Goal: Task Accomplishment & Management: Use online tool/utility

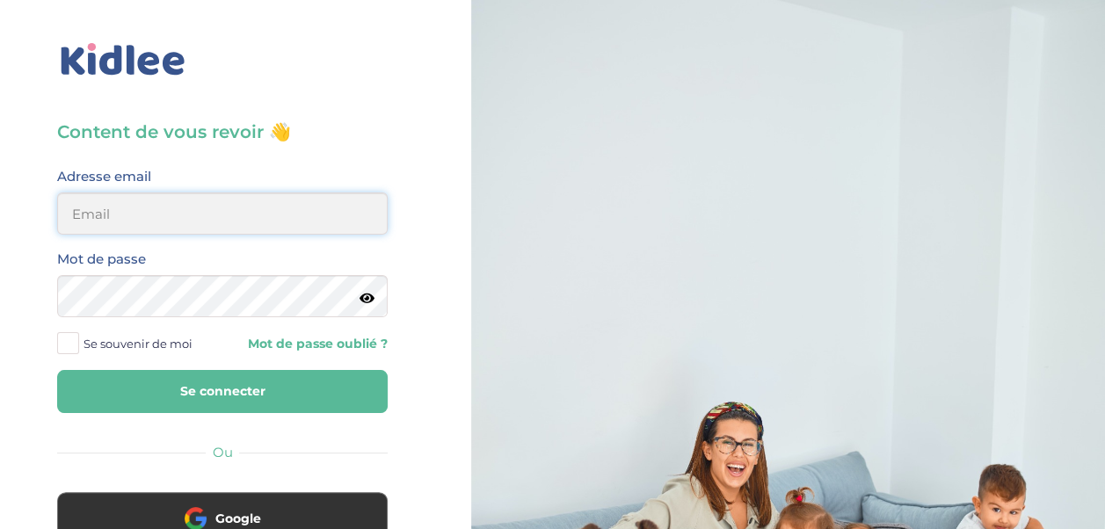
type input "ou-razika@outlook.com"
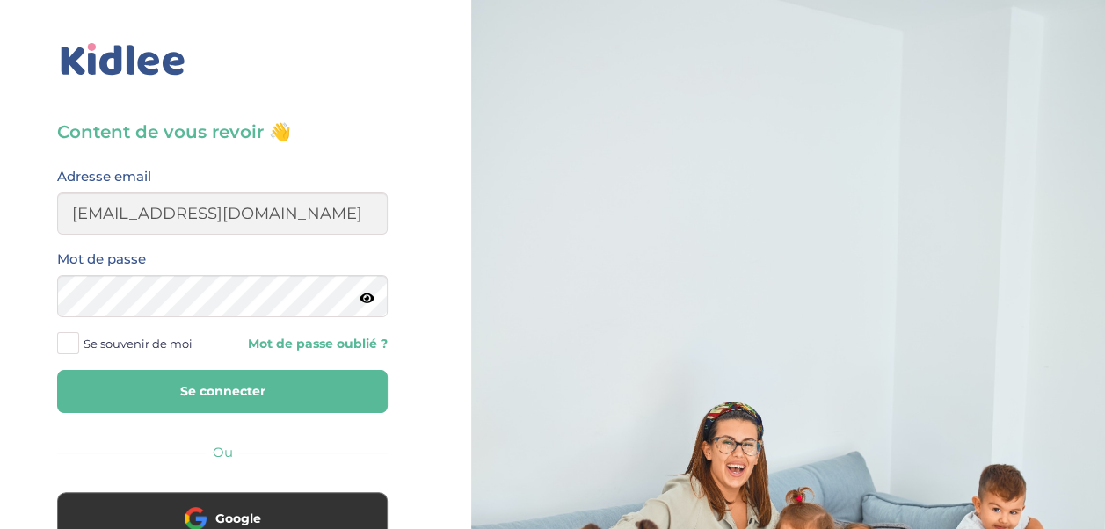
click at [249, 377] on button "Se connecter" at bounding box center [222, 391] width 330 height 43
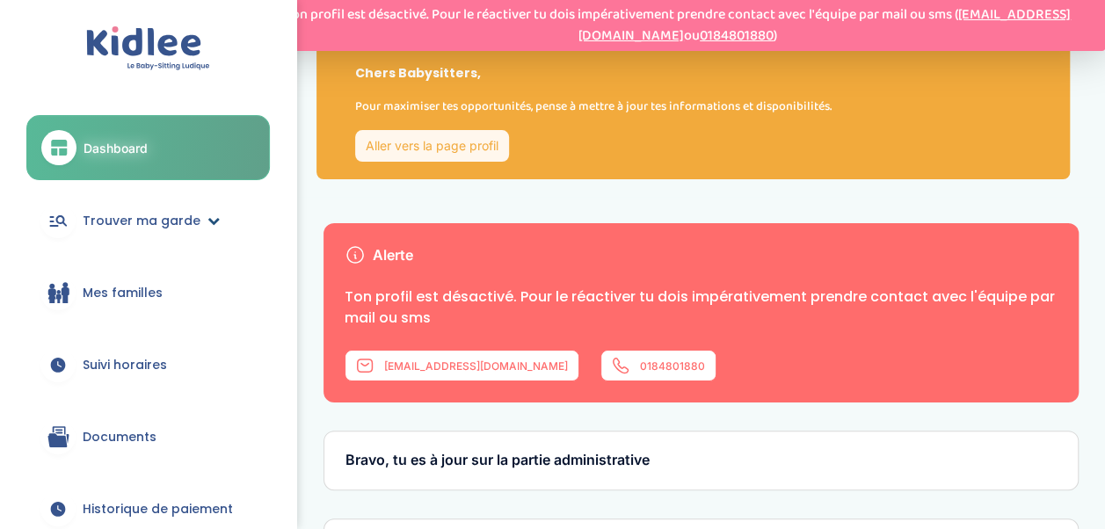
click at [149, 220] on span "Trouver ma garde" at bounding box center [142, 221] width 118 height 18
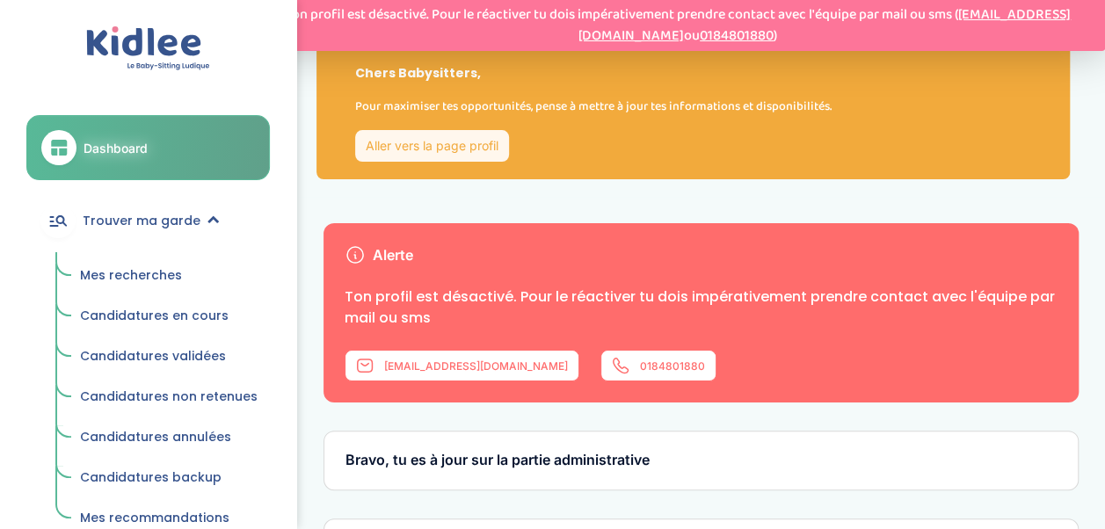
click at [121, 268] on span "Mes recherches" at bounding box center [131, 275] width 102 height 18
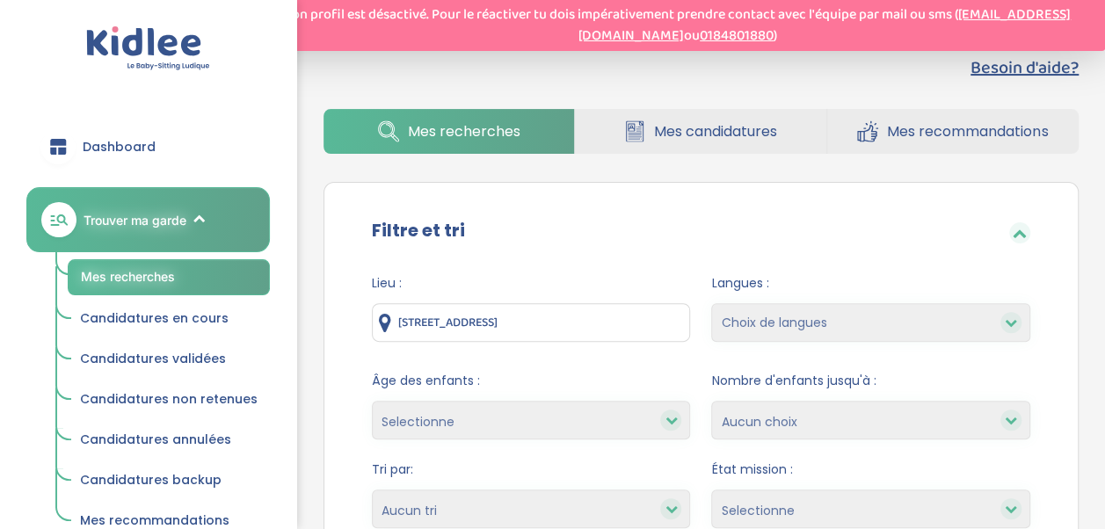
scroll to position [176, 0]
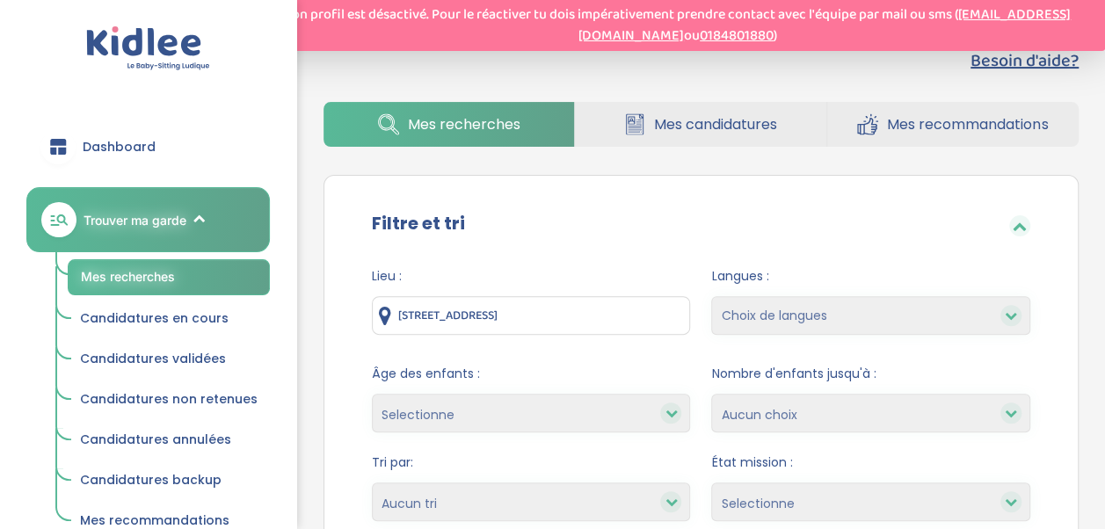
click at [960, 325] on select "Choix de langues Allemand Anglais Espagnol [GEOGRAPHIC_DATA] Russe [DEMOGRAPHIC…" at bounding box center [870, 315] width 319 height 39
click at [868, 229] on div "Filtre et tri" at bounding box center [700, 225] width 711 height 57
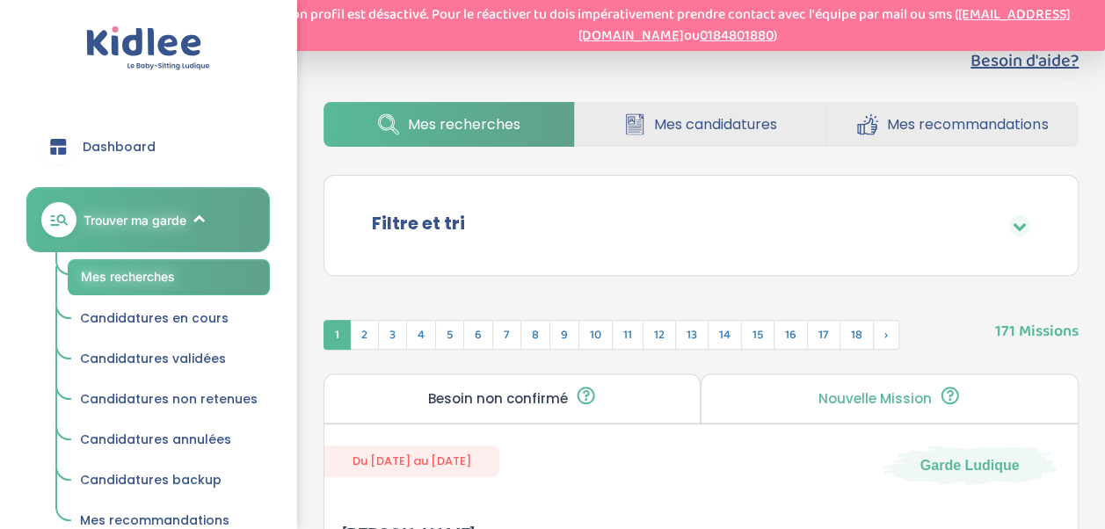
click at [786, 228] on div "Filtre et tri" at bounding box center [700, 225] width 711 height 57
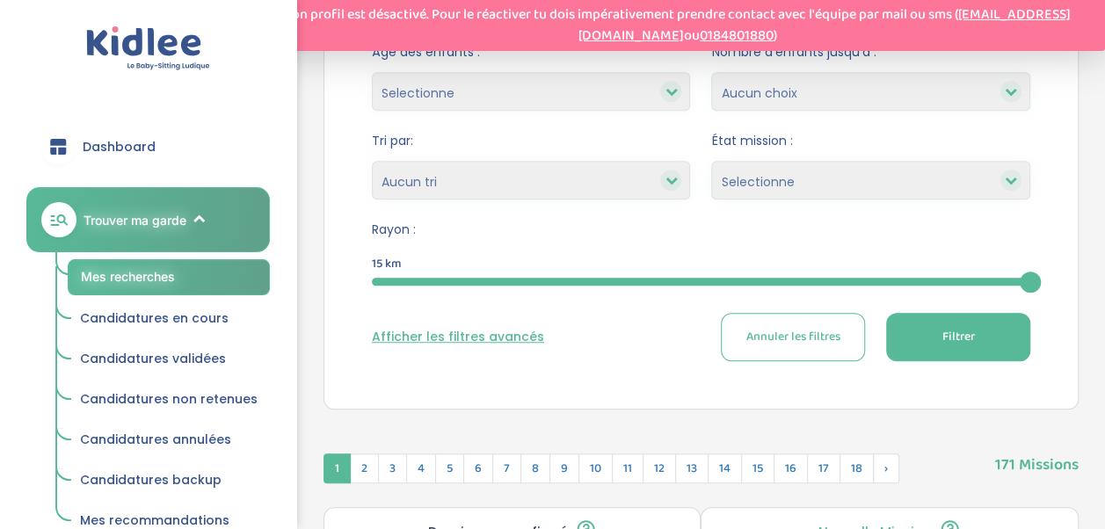
scroll to position [527, 0]
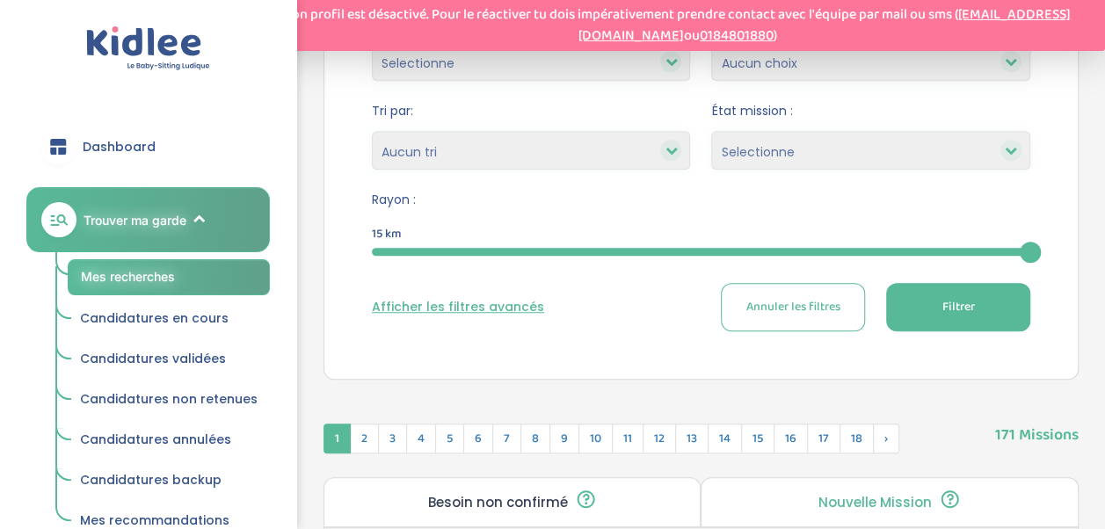
click at [1014, 153] on icon at bounding box center [1011, 150] width 12 height 12
click at [892, 154] on select "Selectionne Nouvelle Mission Peu de candidat.e.s Déjà plusieurs candidat.e.s Pr…" at bounding box center [870, 150] width 319 height 39
click at [849, 154] on select "Selectionne Nouvelle Mission Peu de candidat.e.s Déjà plusieurs candidat.e.s Pr…" at bounding box center [870, 150] width 319 height 39
click at [420, 143] on select "Heures par semaine (croissant) Heures par semaine (décroissant) Date de démarra…" at bounding box center [531, 150] width 319 height 39
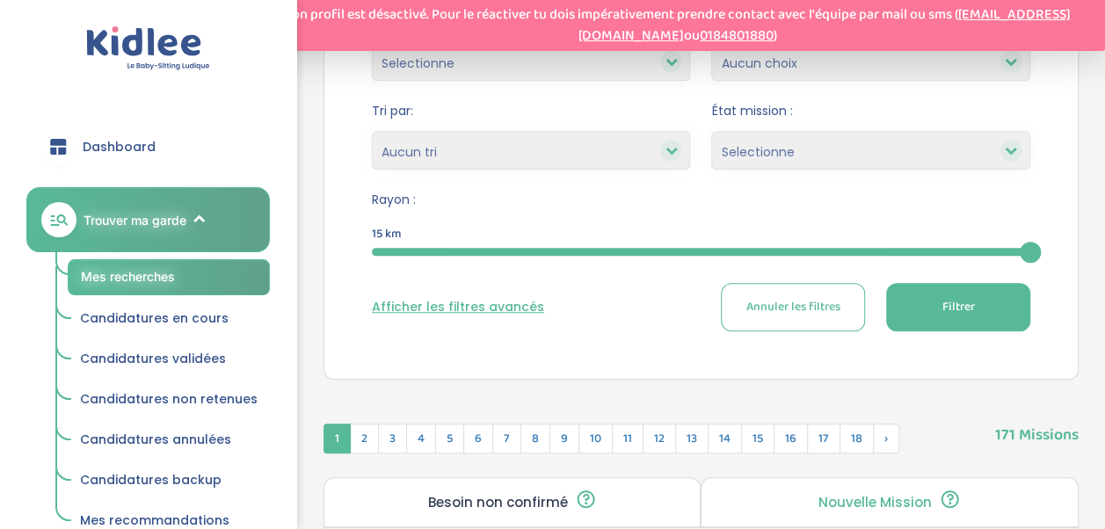
click at [475, 308] on button "Afficher les filtres avancés" at bounding box center [458, 307] width 172 height 18
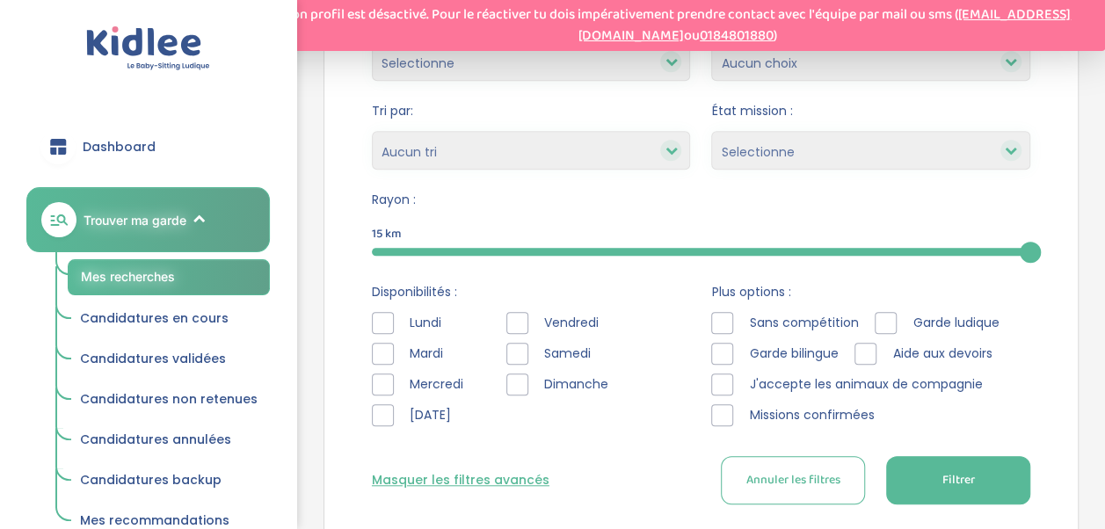
click at [378, 381] on div at bounding box center [383, 385] width 22 height 22
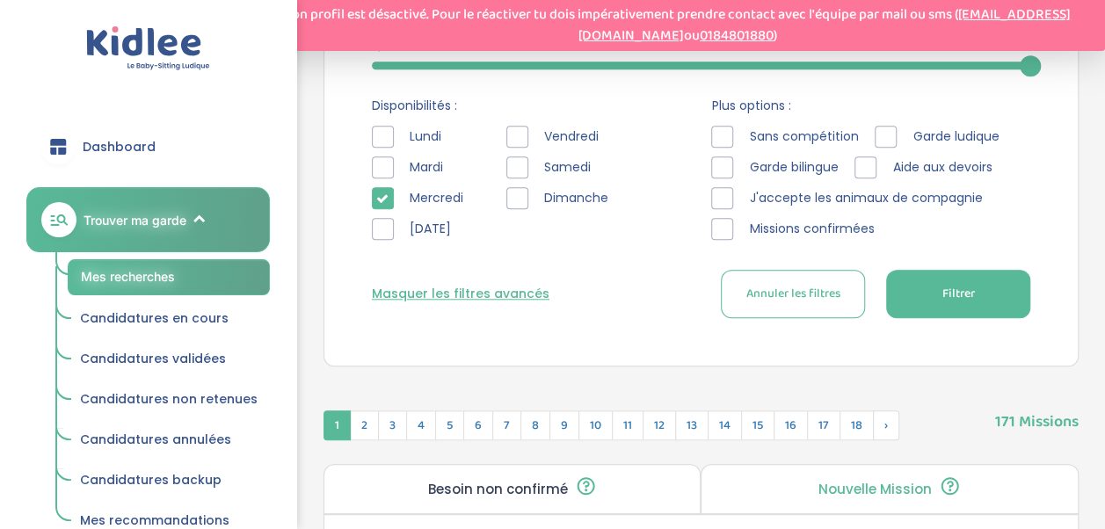
scroll to position [791, 0]
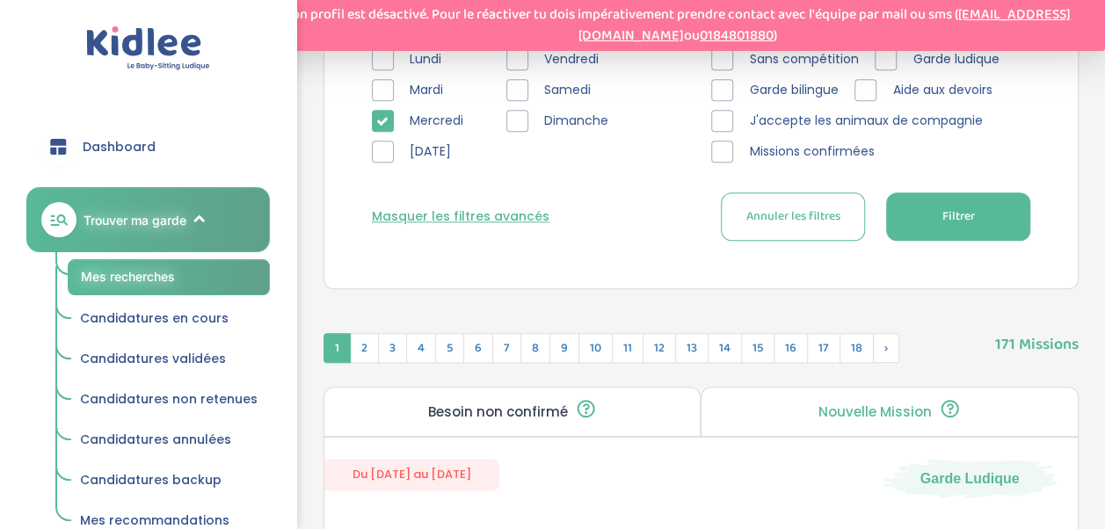
click at [981, 211] on button "Filtrer" at bounding box center [958, 216] width 144 height 48
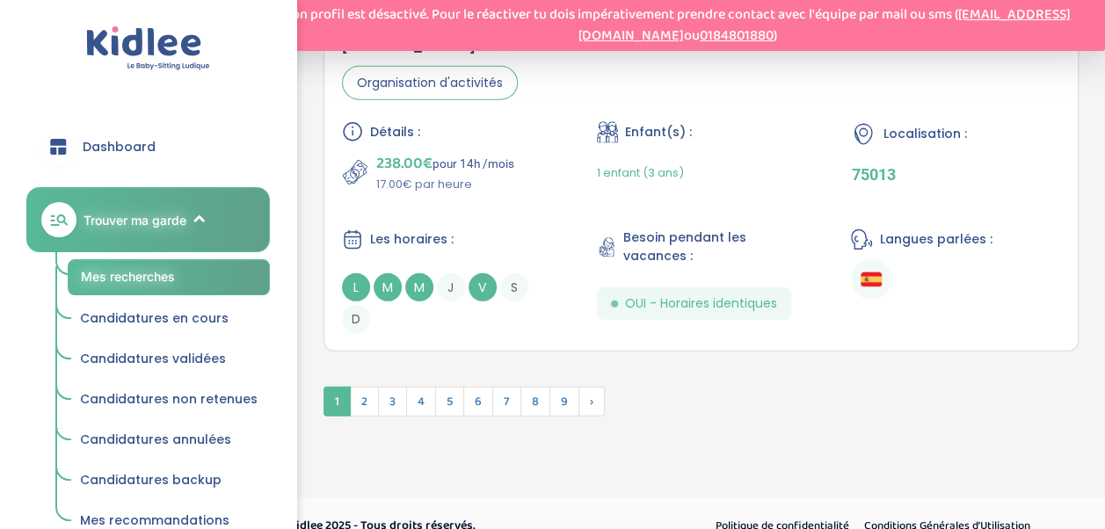
scroll to position [5760, 0]
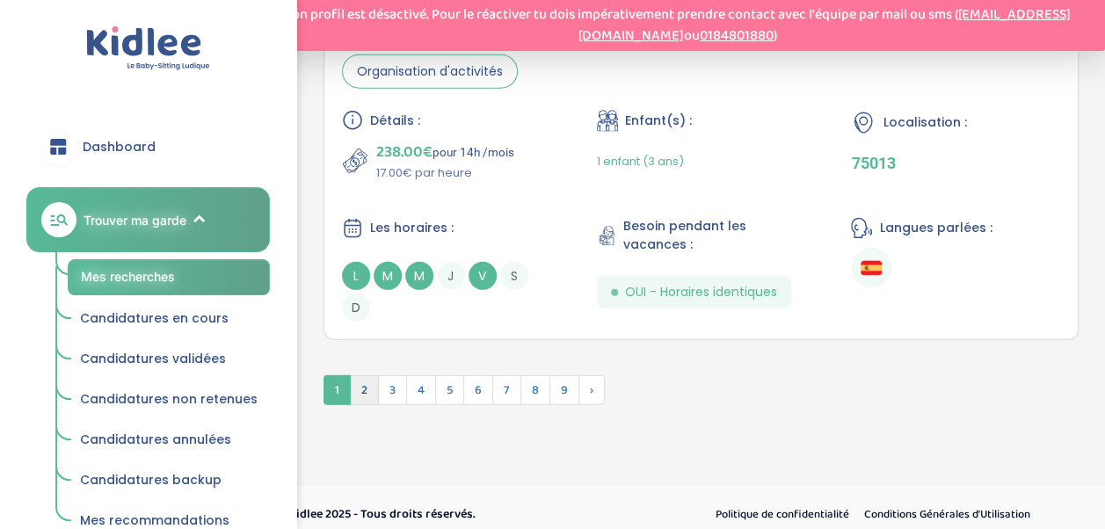
click at [370, 381] on span "2" at bounding box center [364, 390] width 29 height 30
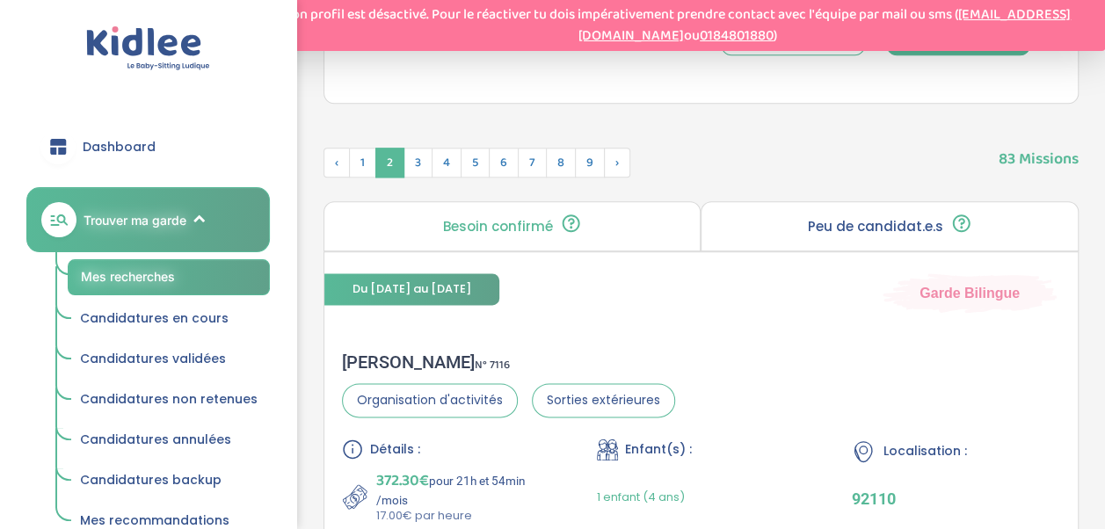
scroll to position [965, 0]
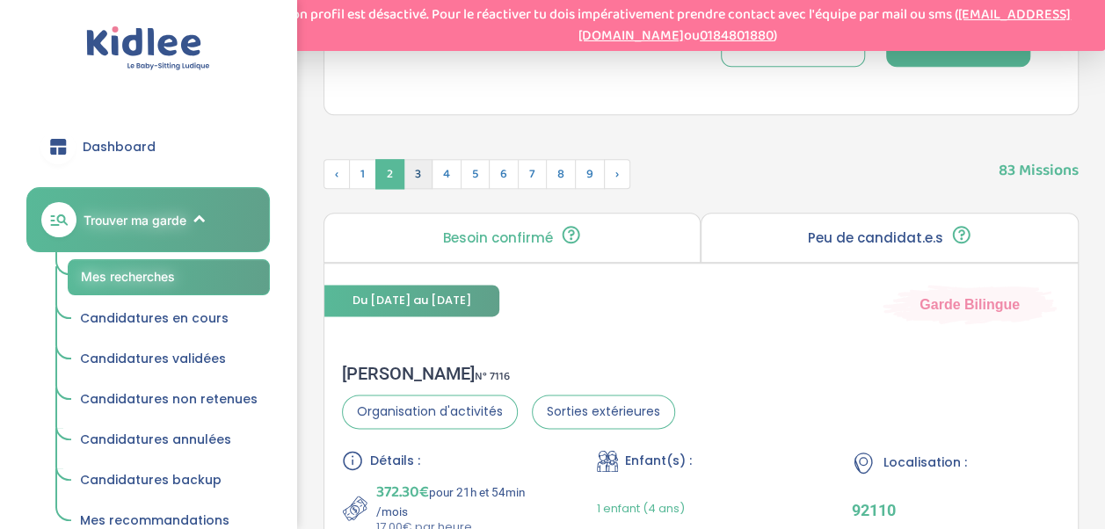
click at [415, 166] on span "3" at bounding box center [417, 174] width 29 height 30
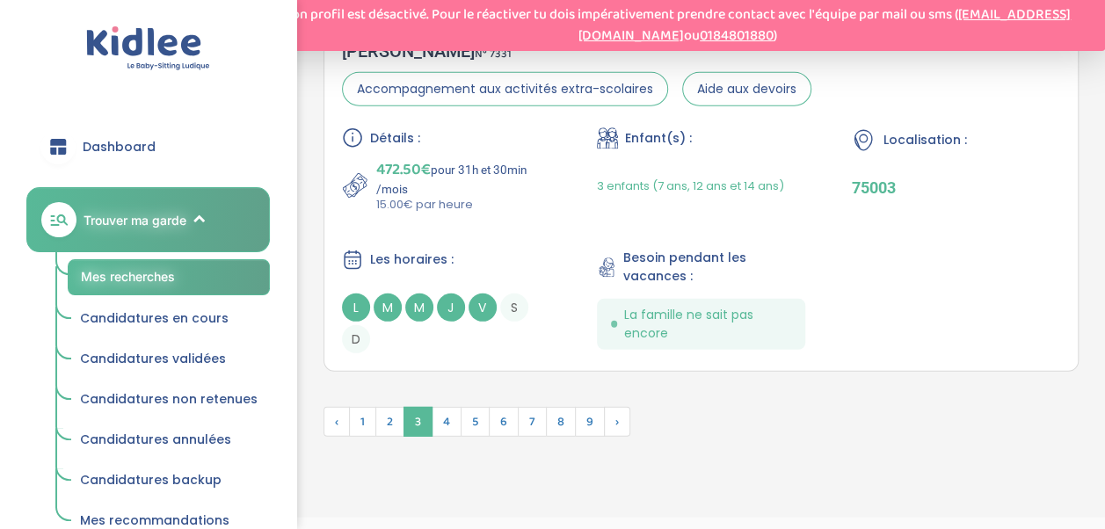
scroll to position [5726, 0]
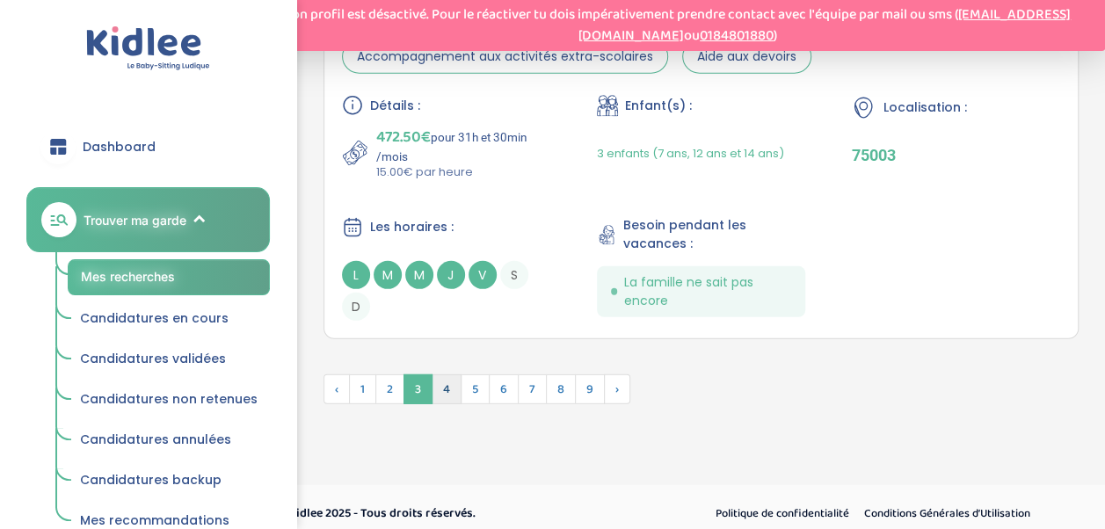
click at [450, 380] on span "4" at bounding box center [447, 389] width 30 height 30
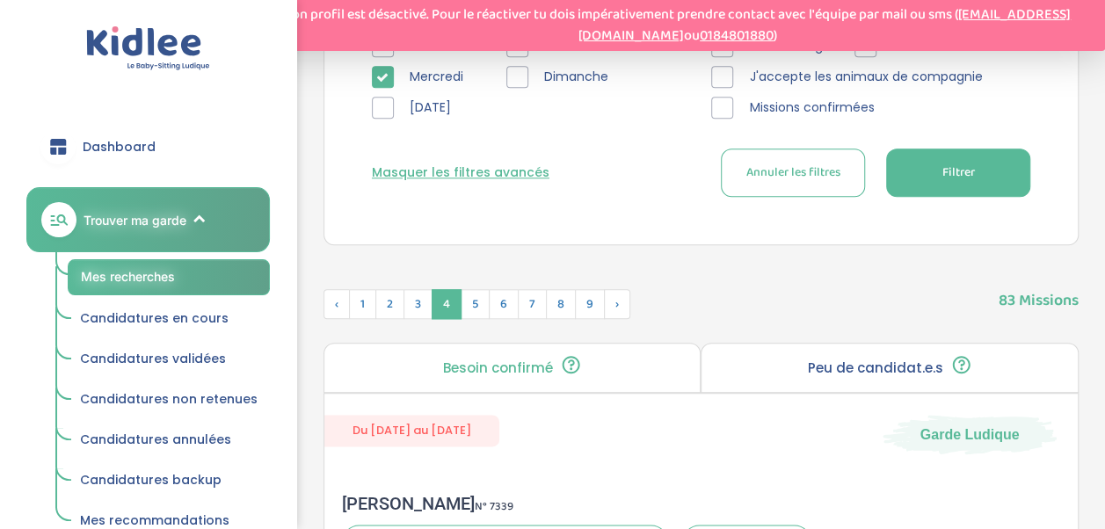
scroll to position [804, 0]
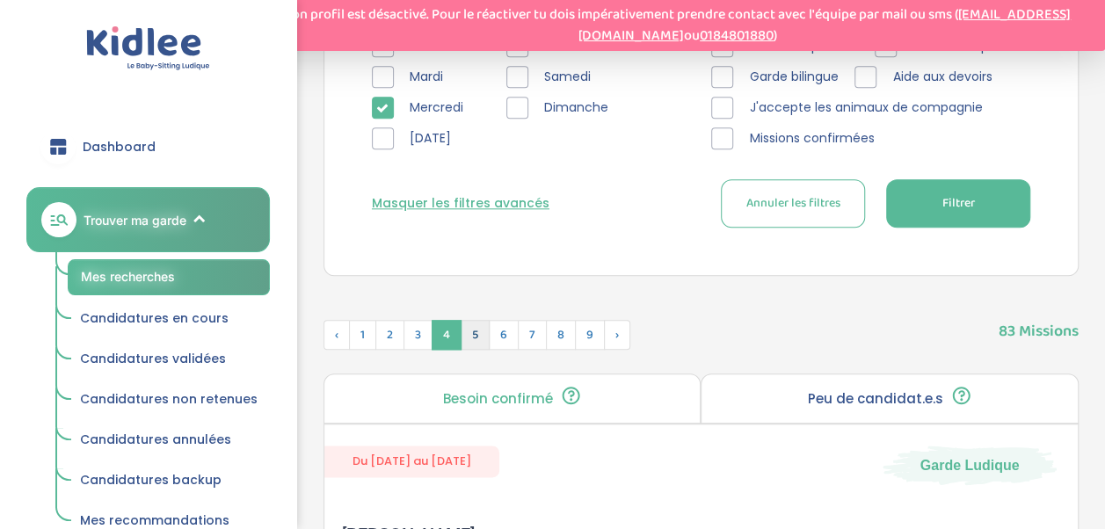
click at [483, 332] on span "5" at bounding box center [475, 335] width 29 height 30
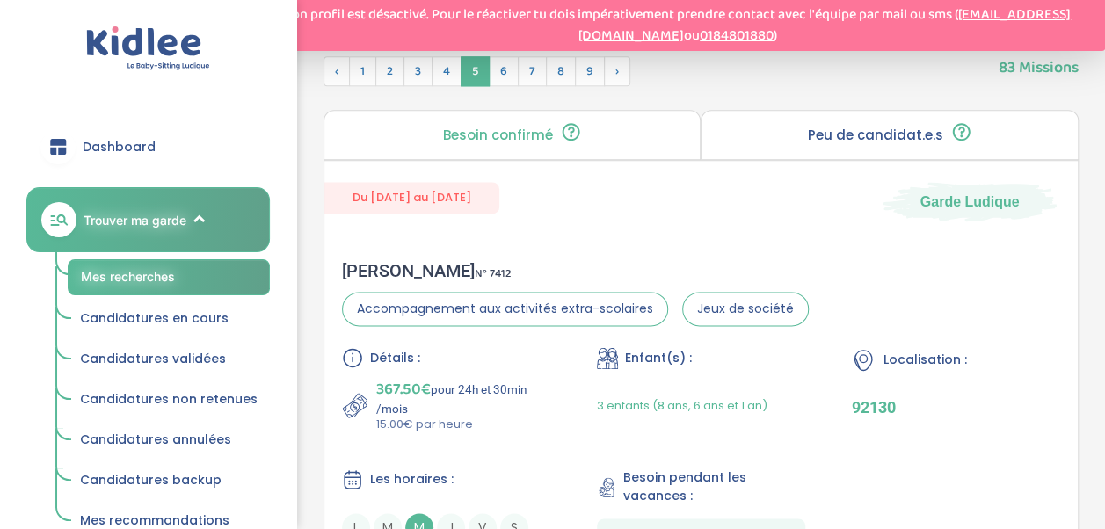
scroll to position [1156, 0]
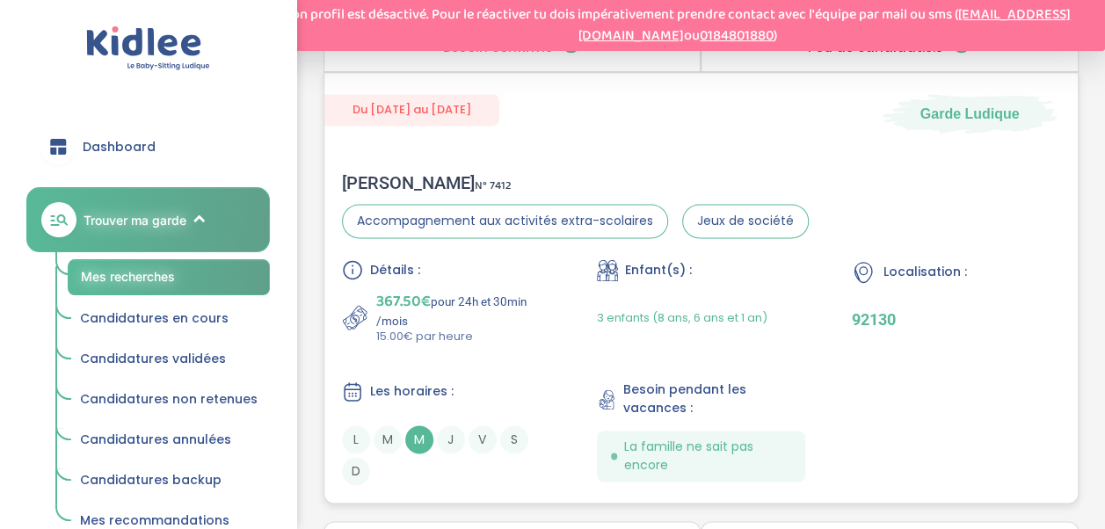
click at [771, 383] on span "Besoin pendant les vacances :" at bounding box center [714, 399] width 182 height 37
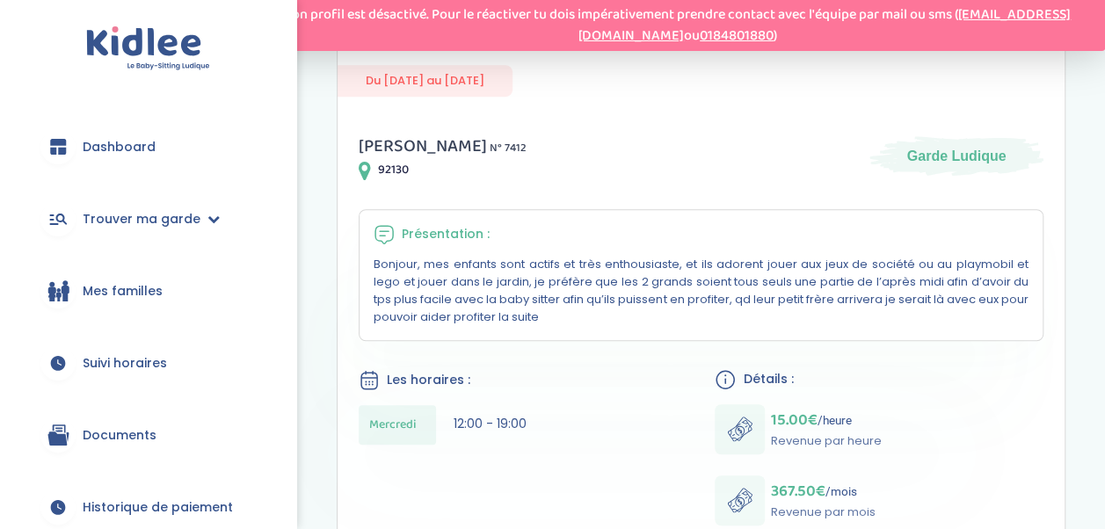
scroll to position [306, 0]
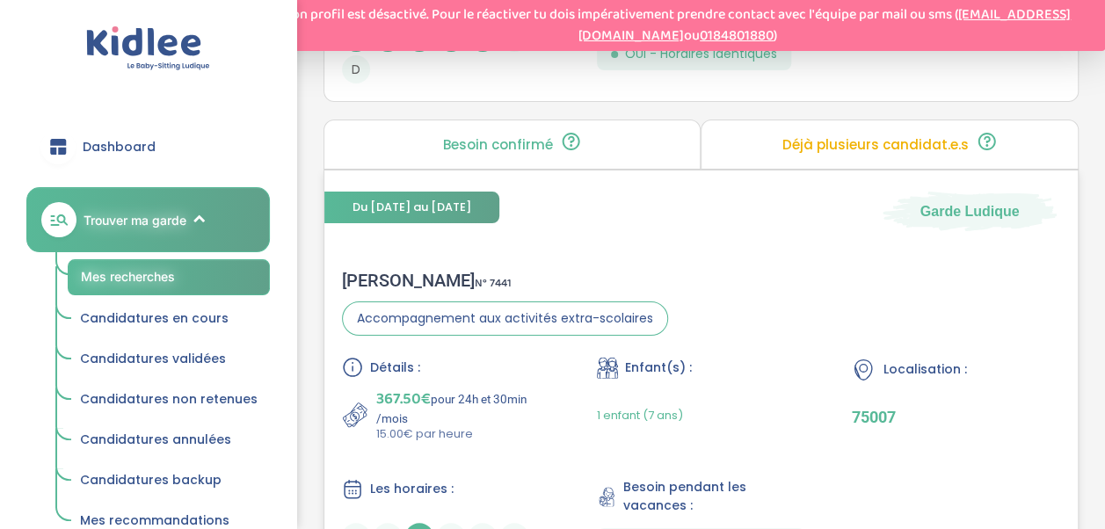
scroll to position [3428, 0]
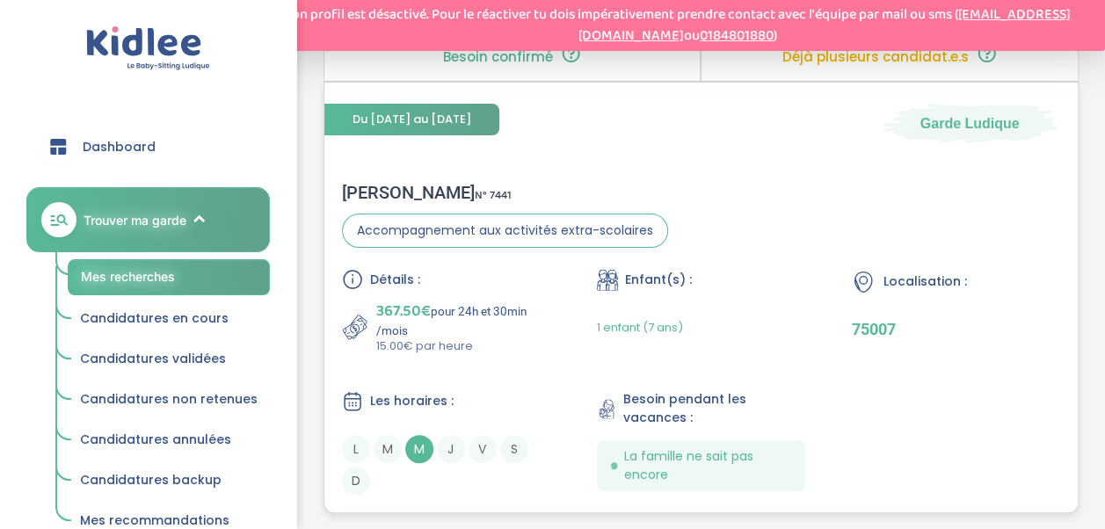
drag, startPoint x: 534, startPoint y: 163, endPoint x: 435, endPoint y: 163, distance: 99.3
click div "Noémie C . N° 7441 Accompagnement aux activités extra-scolaires Détails : 367.5…"
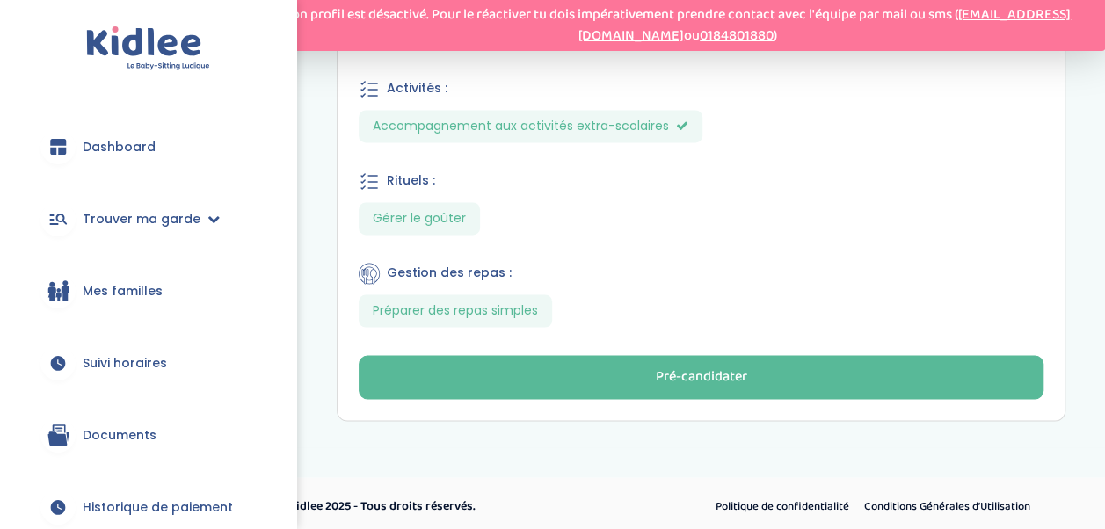
scroll to position [1278, 0]
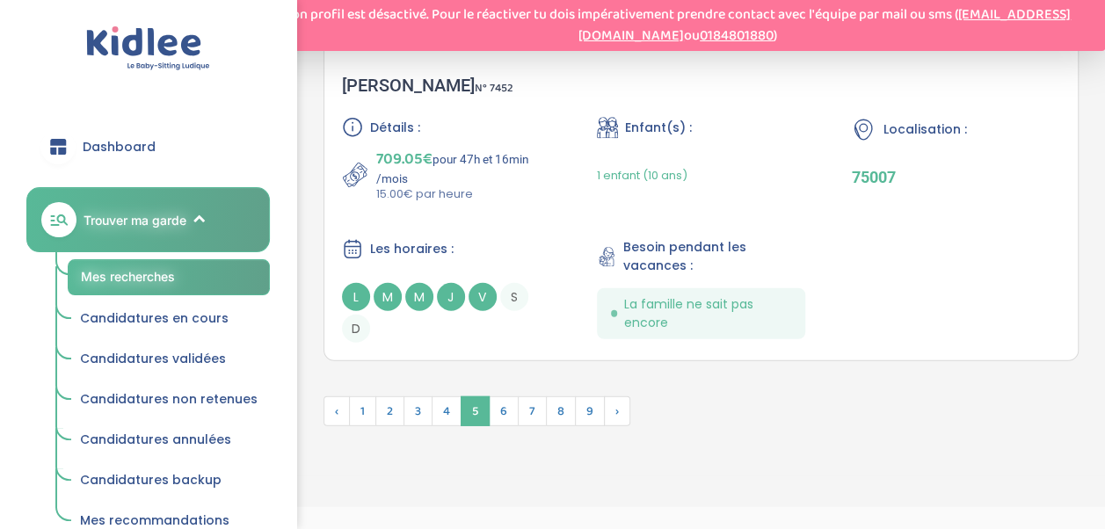
scroll to position [5574, 0]
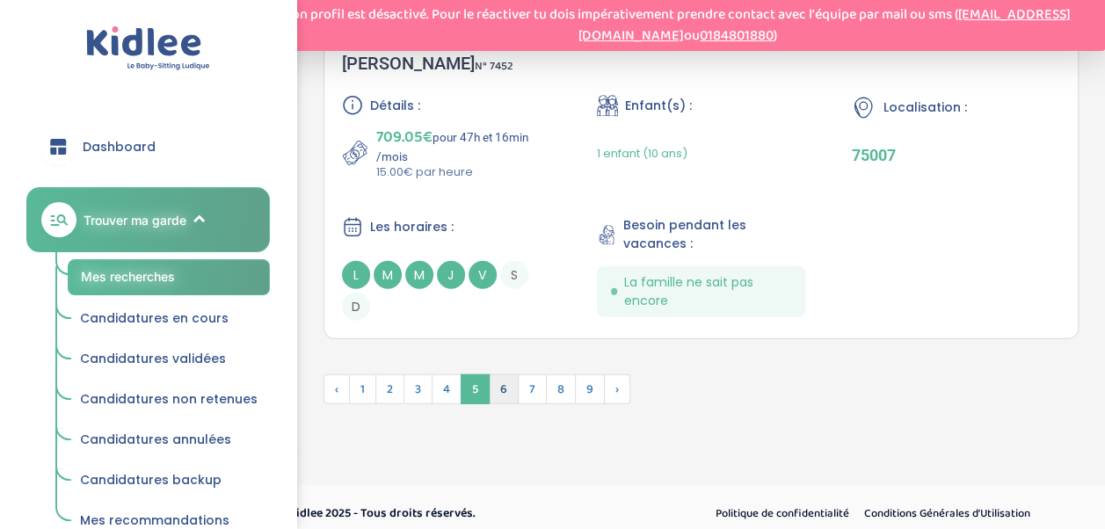
click at [496, 379] on span "6" at bounding box center [504, 389] width 30 height 30
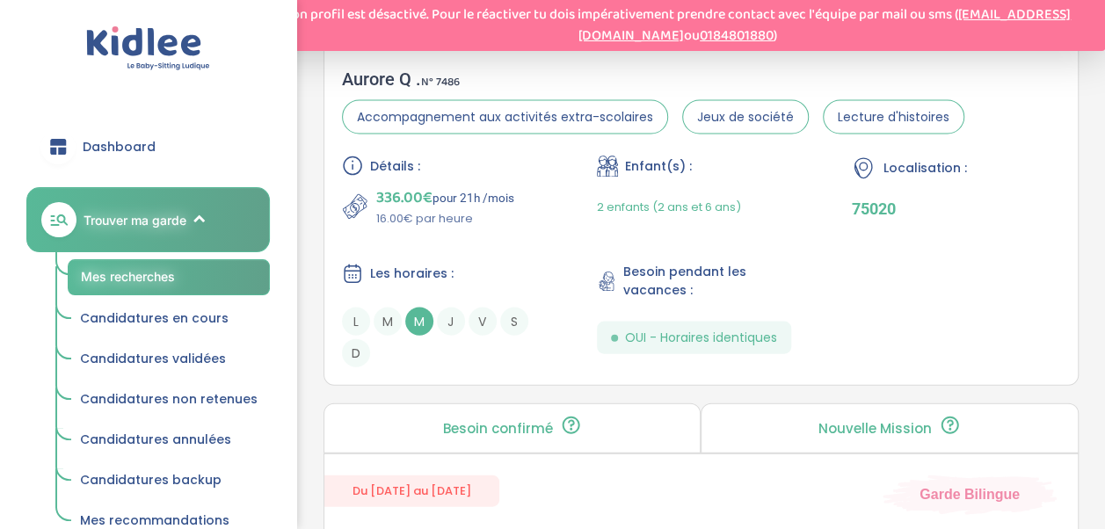
scroll to position [5043, 0]
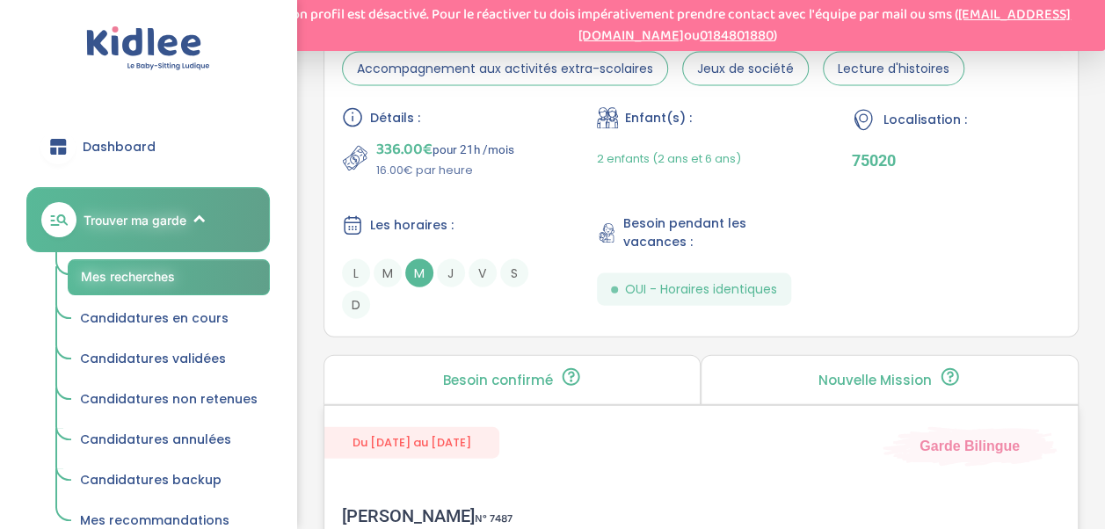
scroll to position [5137, 0]
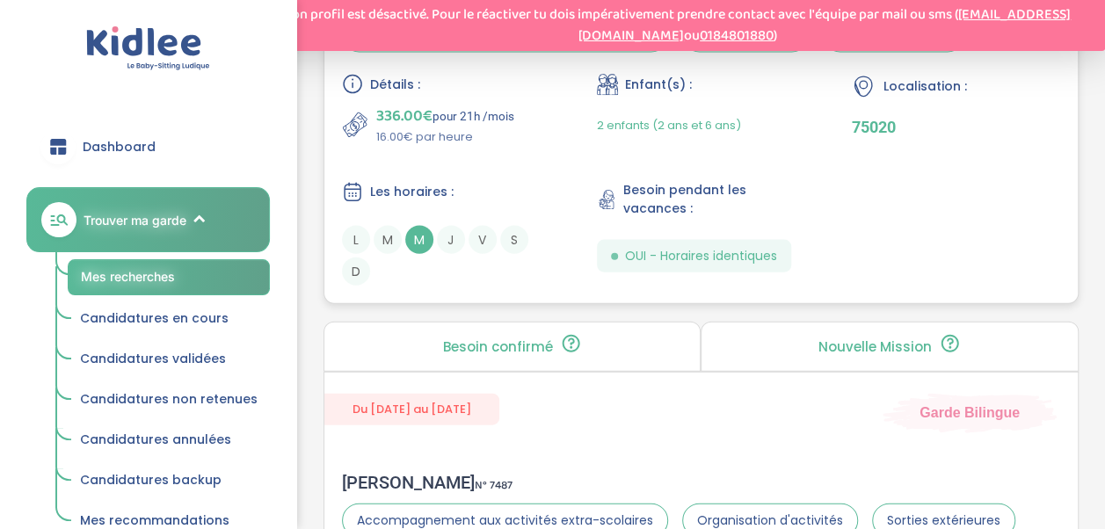
drag, startPoint x: 817, startPoint y: 182, endPoint x: 800, endPoint y: 185, distance: 17.9
click at [800, 185] on span "Besoin pendant les vacances :" at bounding box center [714, 199] width 182 height 37
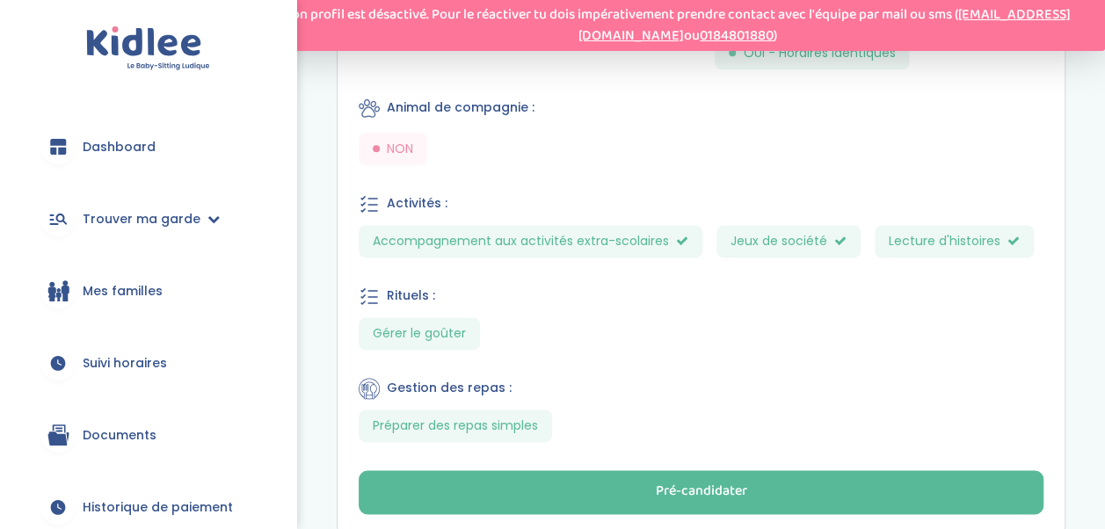
scroll to position [1055, 0]
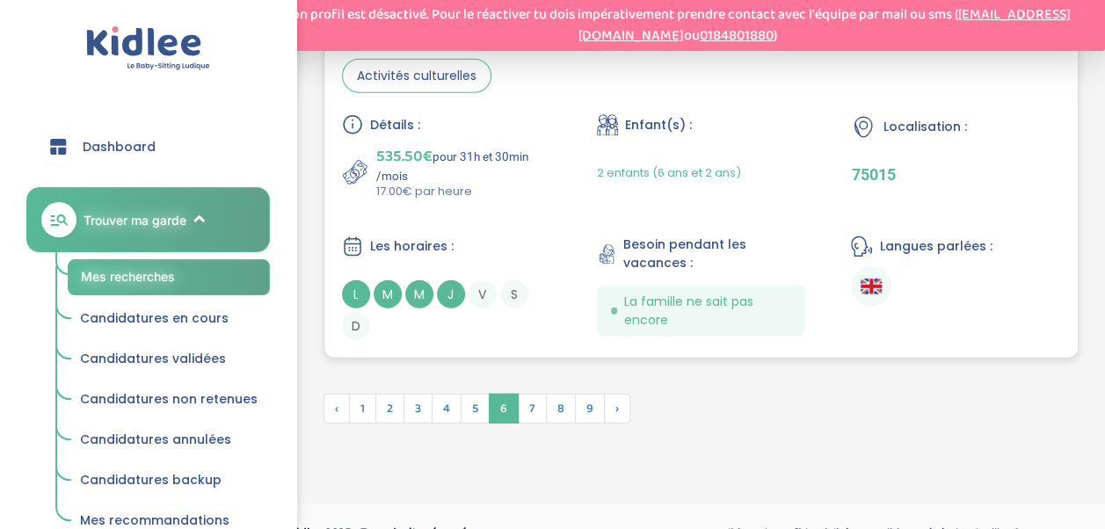
scroll to position [5662, 0]
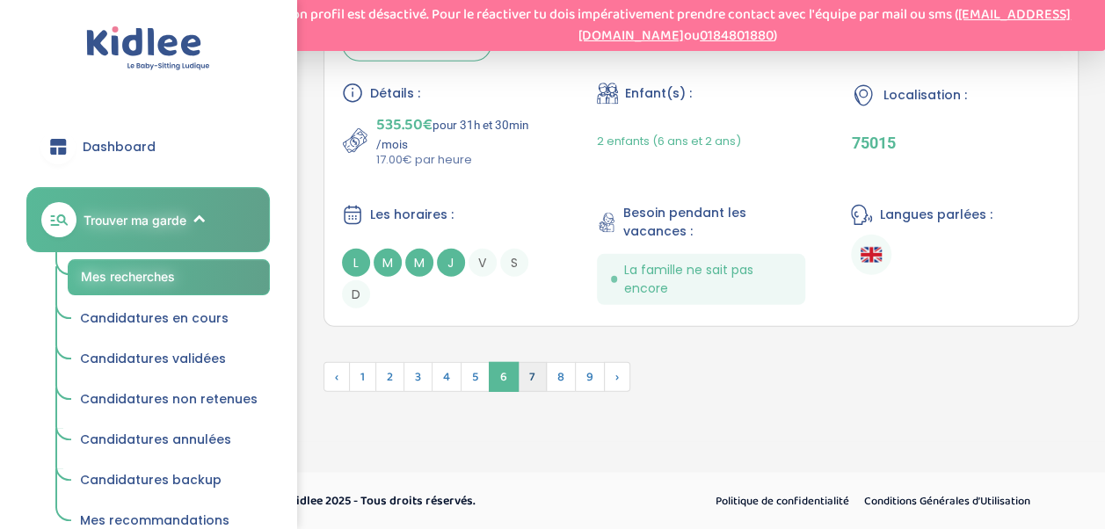
click at [536, 368] on span "7" at bounding box center [532, 377] width 29 height 30
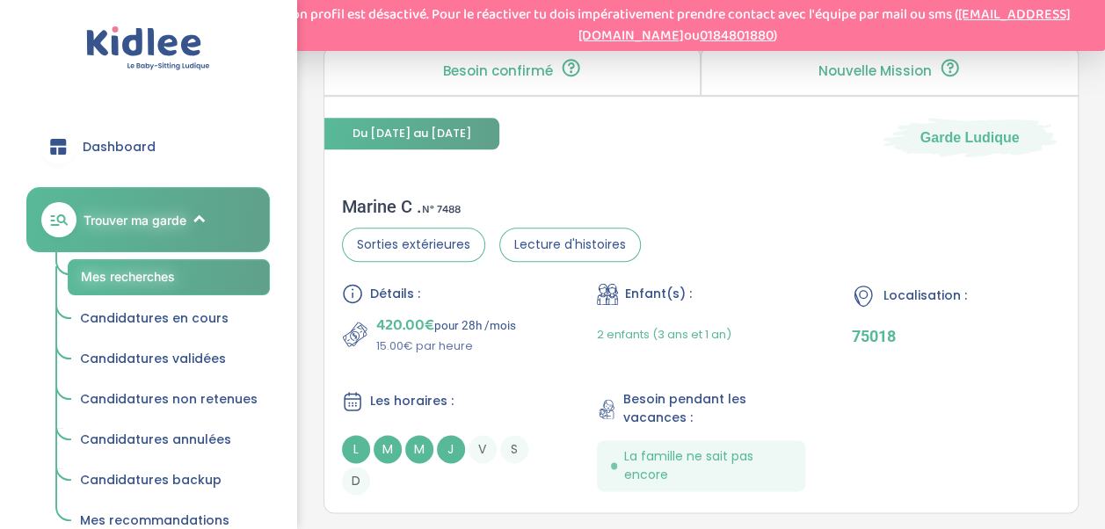
scroll to position [845, 0]
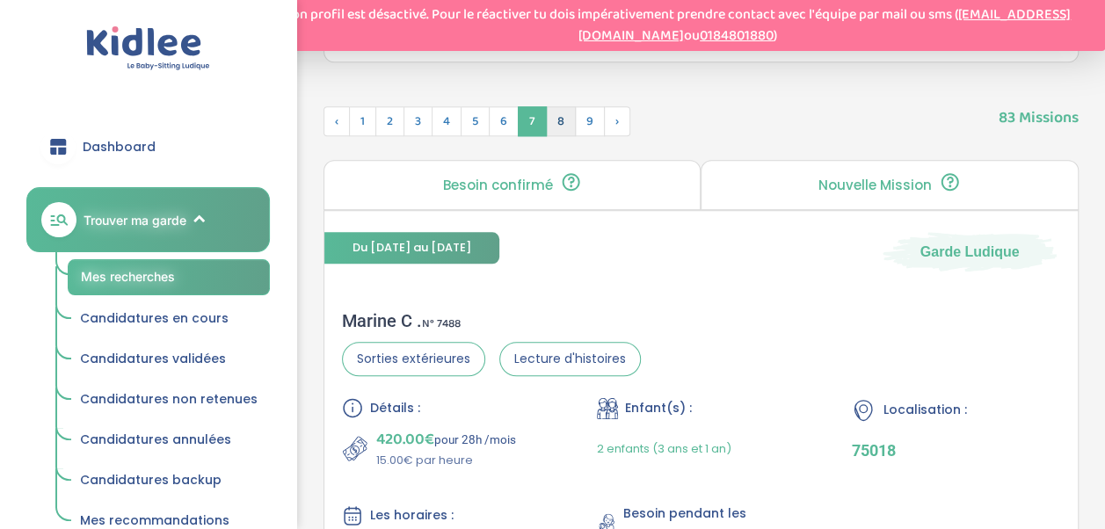
click at [549, 113] on span "8" at bounding box center [561, 121] width 30 height 30
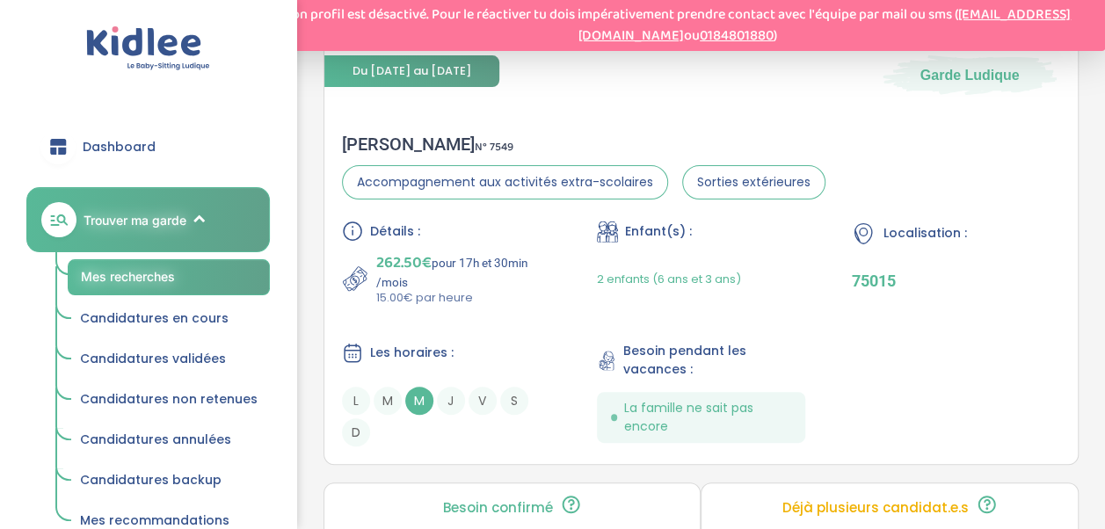
scroll to position [3482, 0]
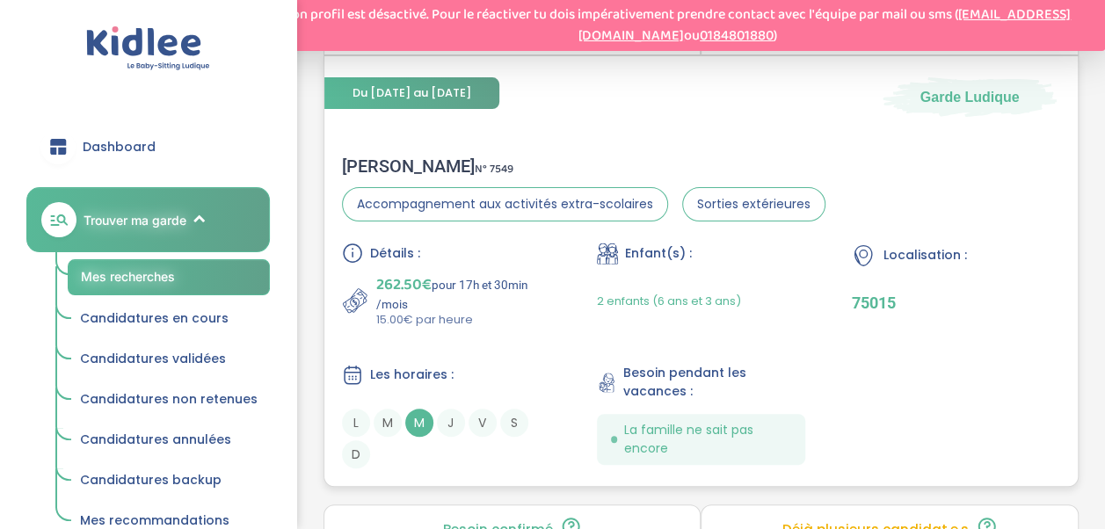
click at [589, 329] on div "Détails : 262.50€ pour 17h et 30min /mois 15.00€ par heure Enfant(s) : 2 enfant…" at bounding box center [701, 356] width 718 height 226
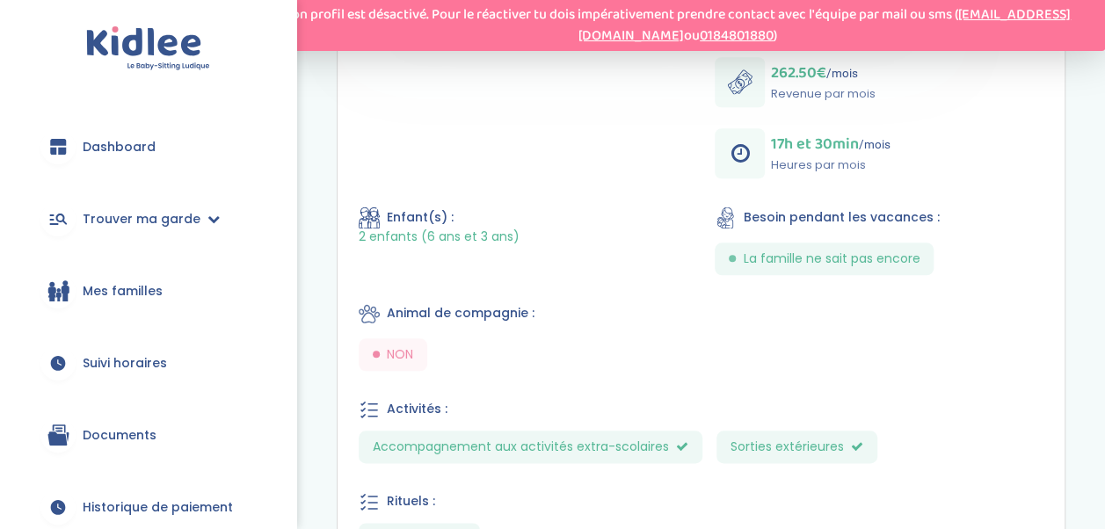
scroll to position [791, 0]
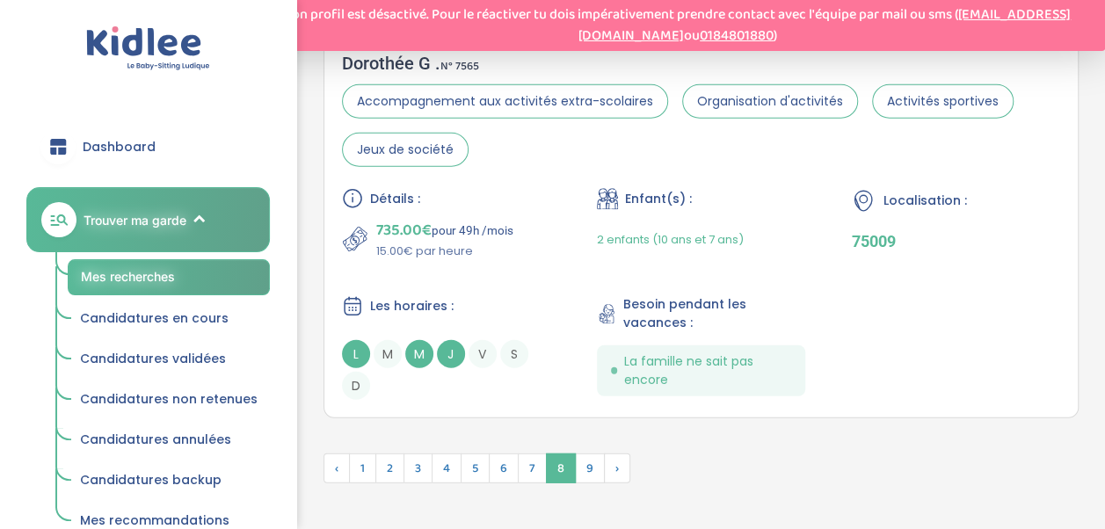
scroll to position [5645, 0]
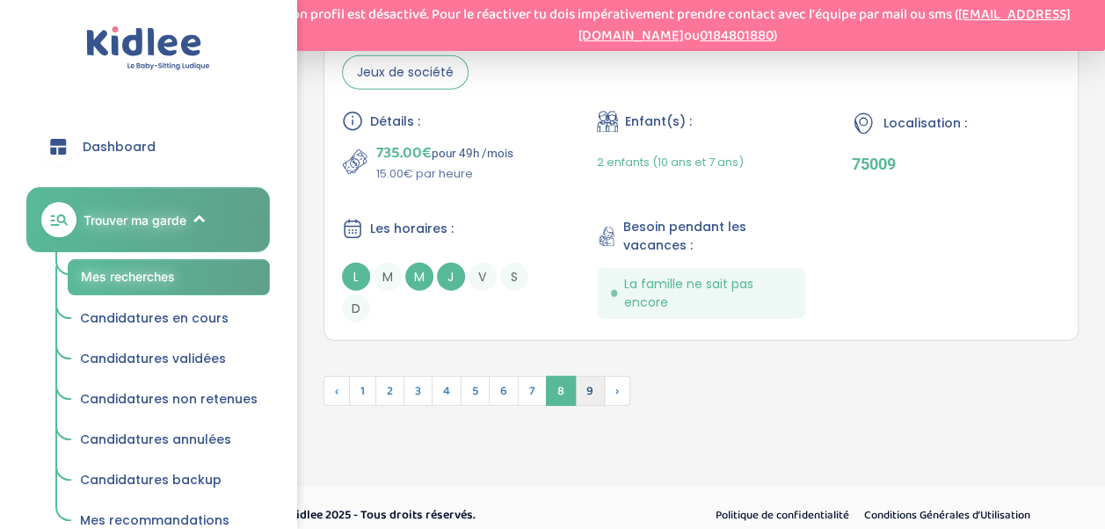
click at [575, 376] on span "9" at bounding box center [590, 391] width 30 height 30
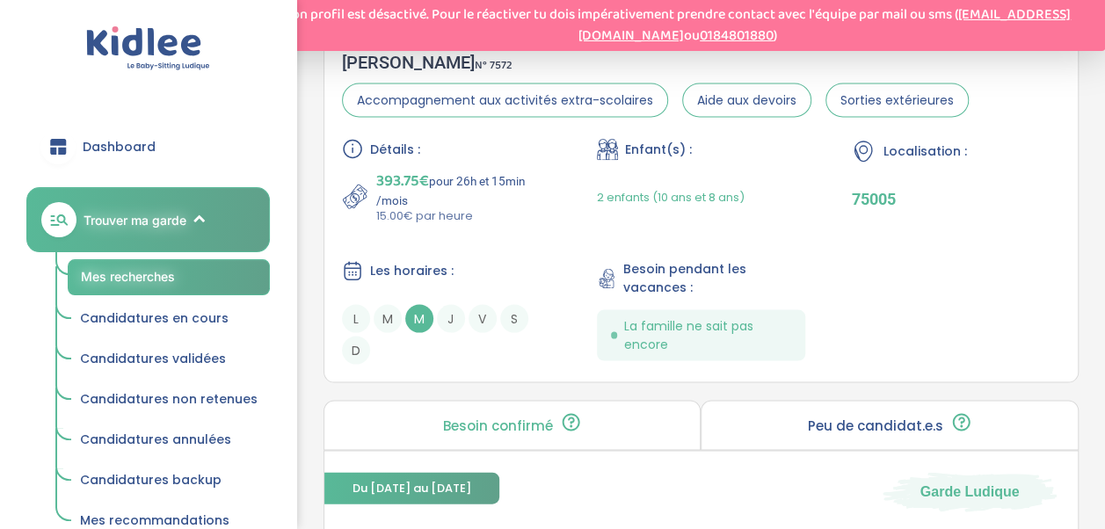
scroll to position [1612, 0]
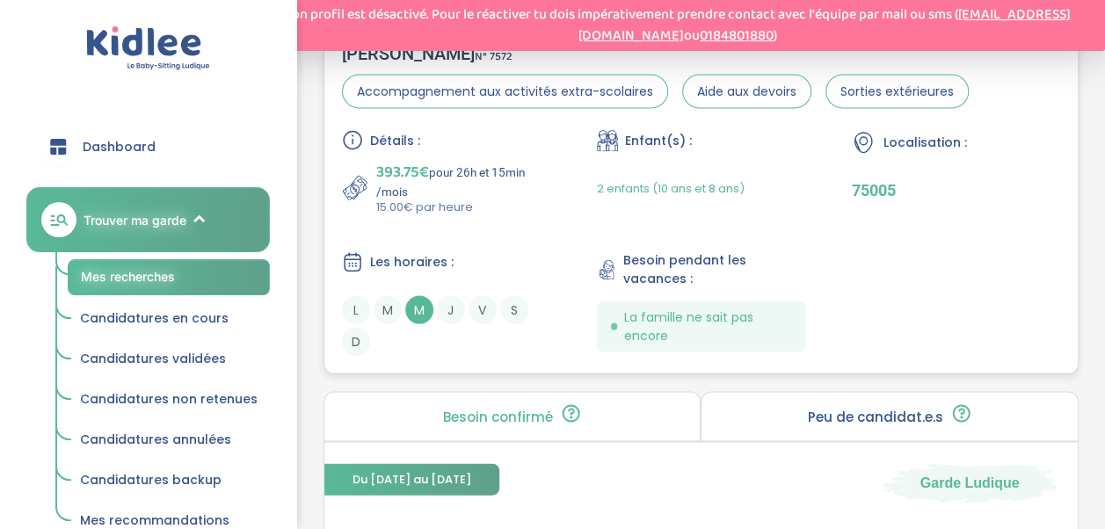
click at [928, 277] on div "Détails : 393.75€ pour 26h et 15min /mois 15.00€ par heure Enfant(s) : 2 enfant…" at bounding box center [701, 242] width 718 height 226
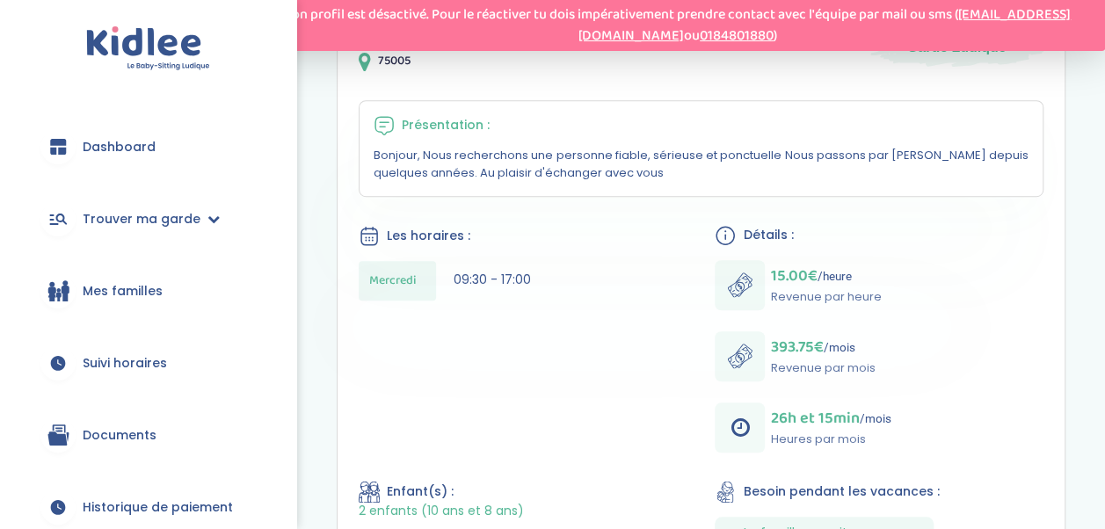
scroll to position [527, 0]
